Goal: Task Accomplishment & Management: Manage account settings

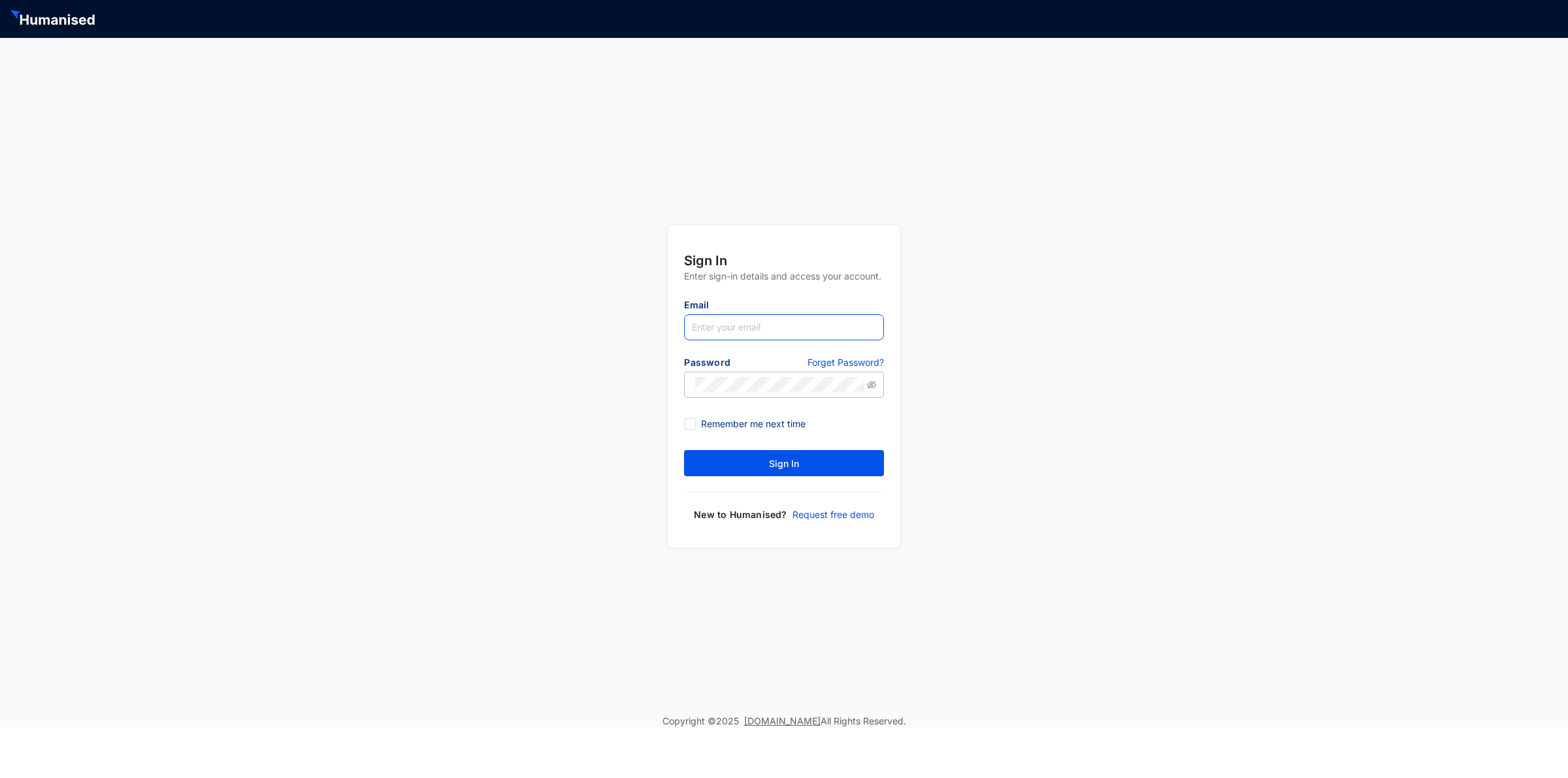
type input "[EMAIL_ADDRESS][DOMAIN_NAME]"
click at [808, 332] on input "[EMAIL_ADDRESS][DOMAIN_NAME]" at bounding box center [783, 327] width 199 height 26
click at [1122, 302] on div "Sign In Enter sign-in details and access your account. Email [EMAIL_ADDRESS][DO…" at bounding box center [784, 375] width 1568 height 677
click at [861, 464] on button "Sign In" at bounding box center [783, 463] width 199 height 26
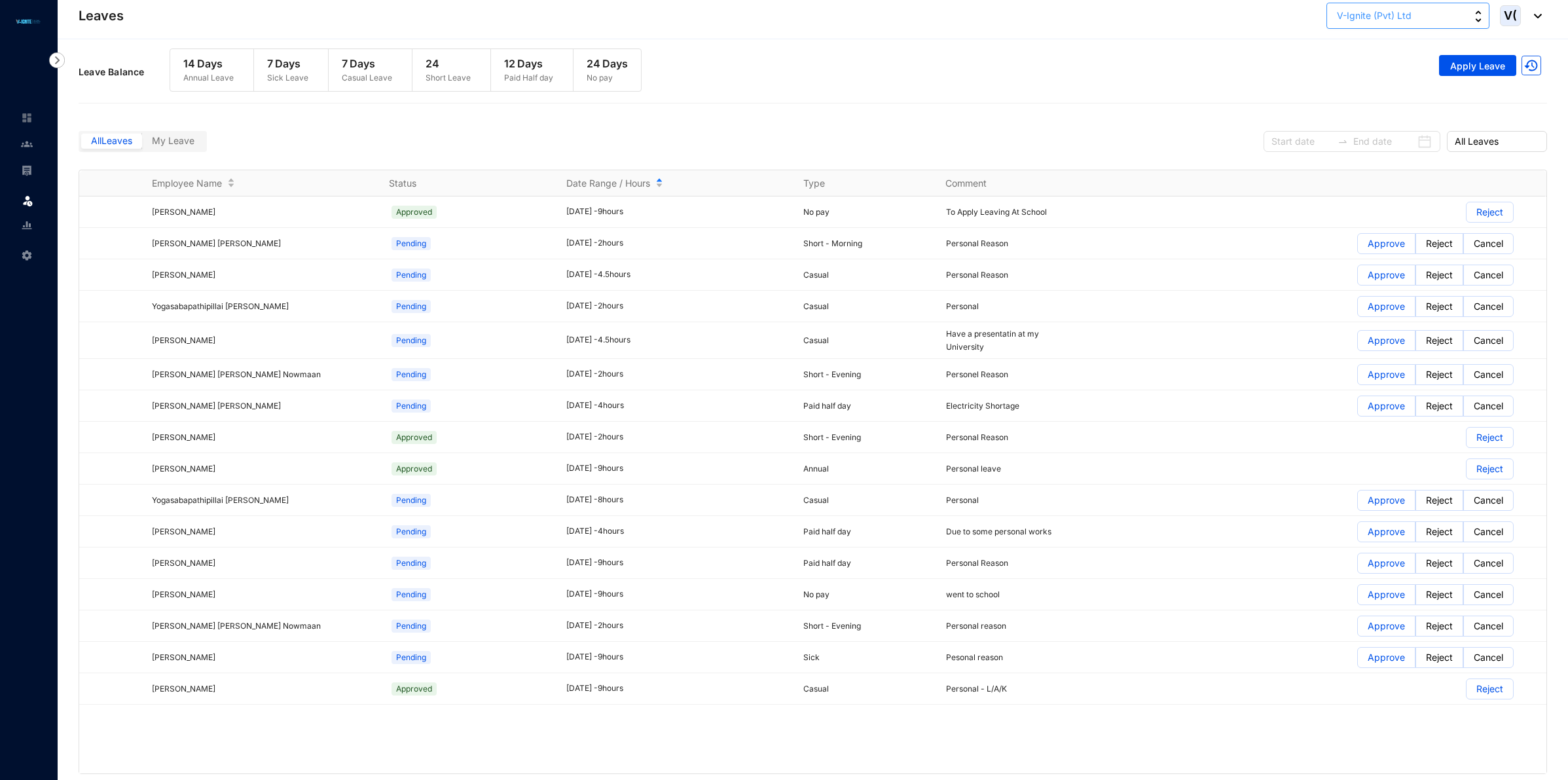
click at [1470, 12] on button "V-Ignite (Pvt) Ltd" at bounding box center [1408, 15] width 163 height 26
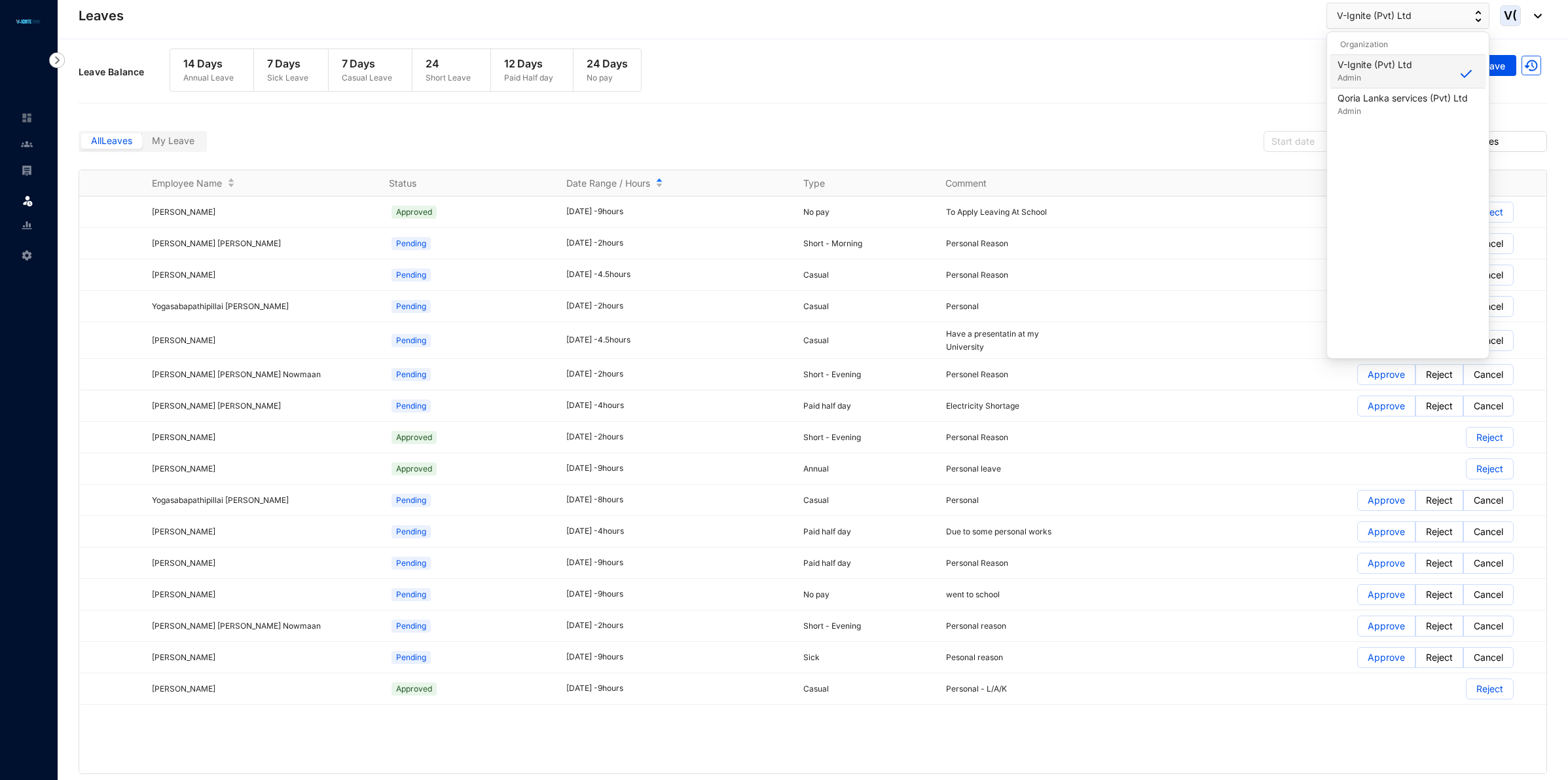
click at [1402, 83] on p "Admin" at bounding box center [1375, 78] width 75 height 13
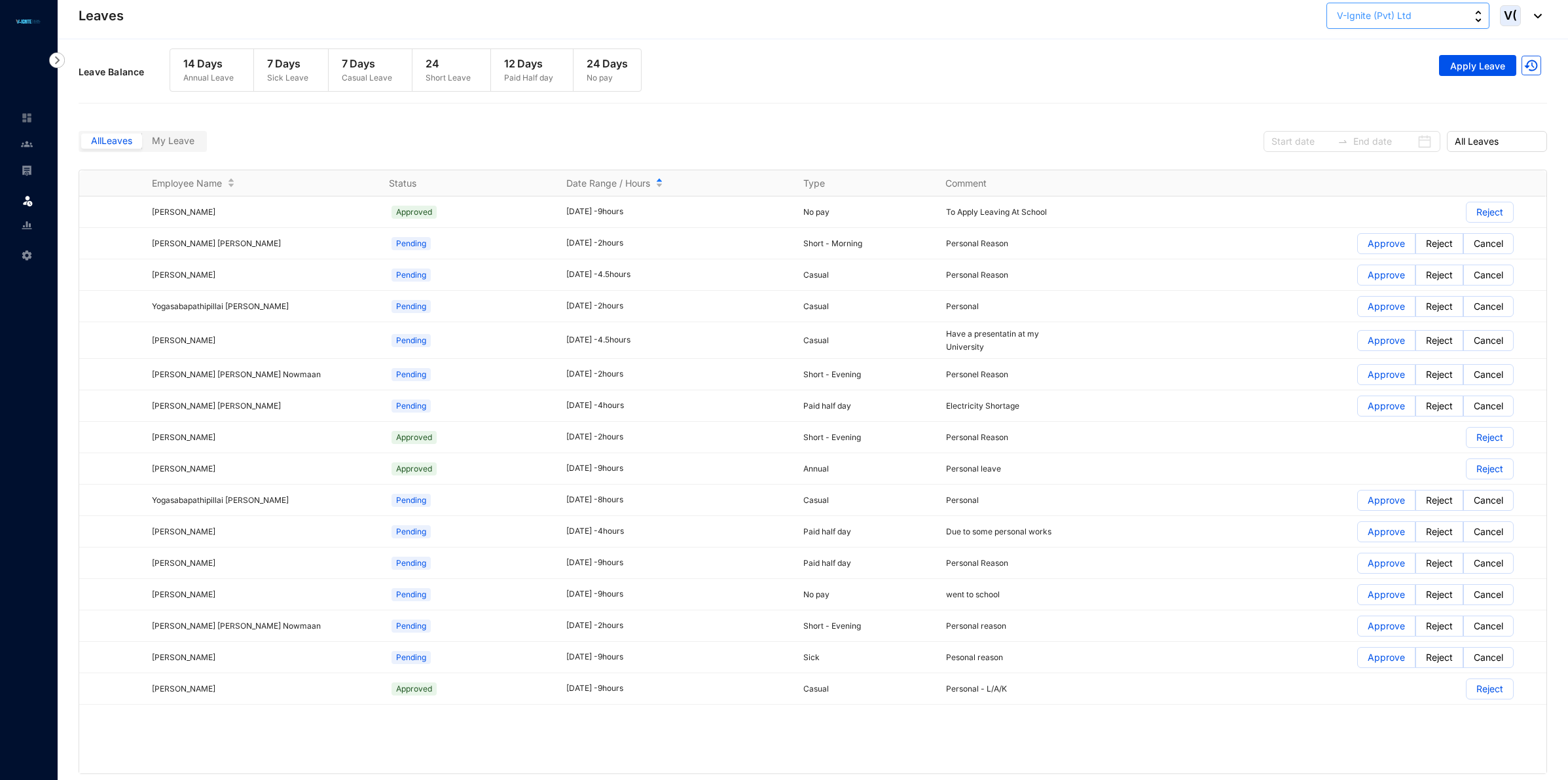
click at [1418, 4] on button "V-Ignite (Pvt) Ltd" at bounding box center [1408, 15] width 163 height 26
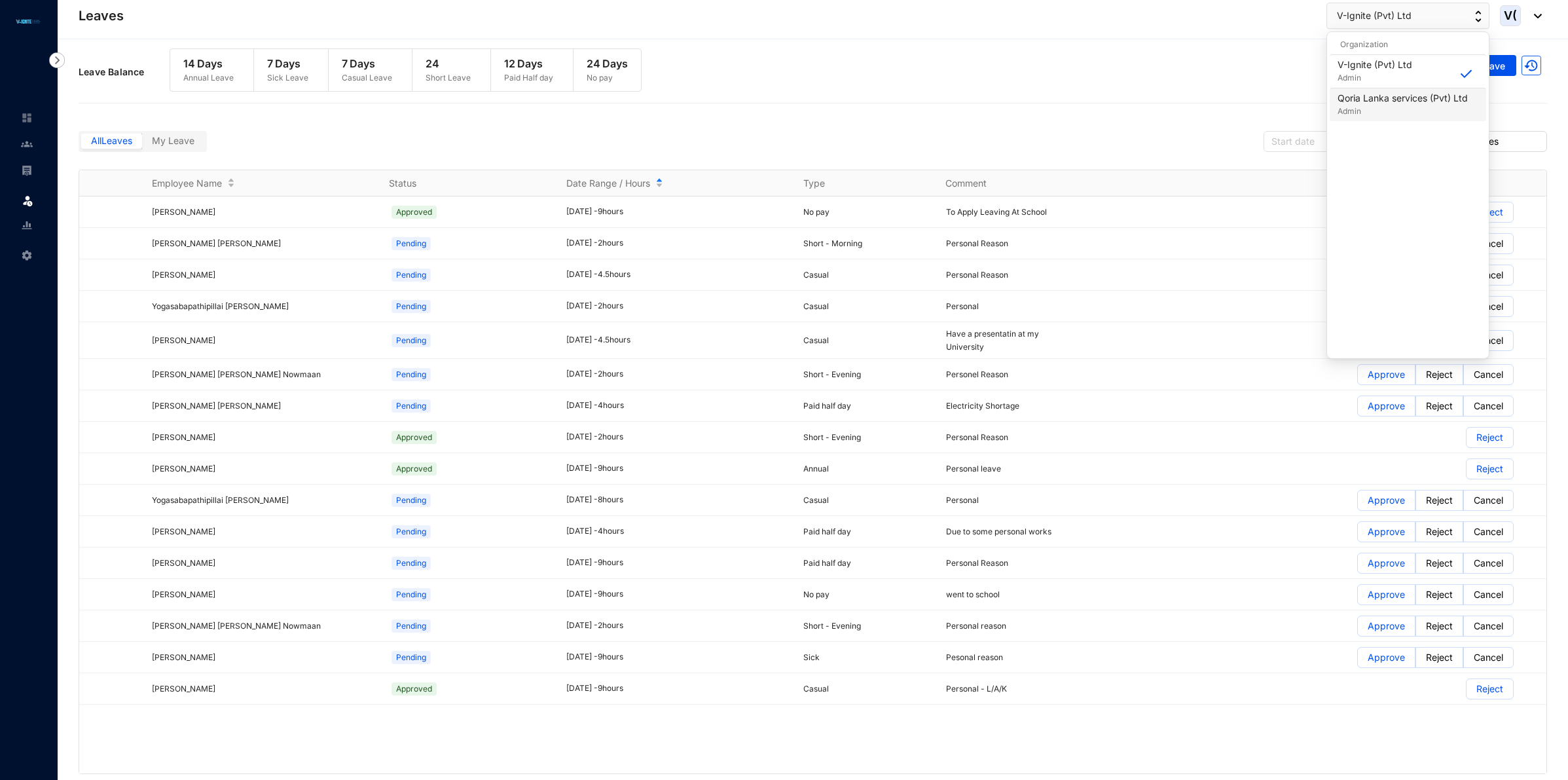
click at [1422, 102] on p "Qoria Lanka services (Pvt) Ltd" at bounding box center [1402, 98] width 130 height 13
